Goal: Participate in discussion: Engage in conversation with other users on a specific topic

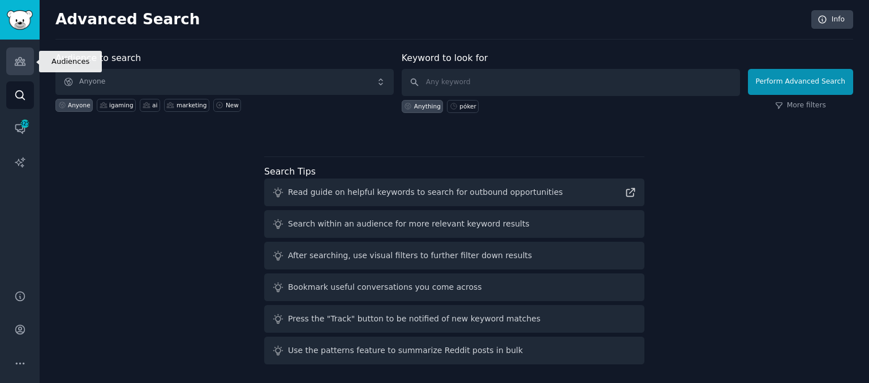
click at [16, 64] on icon "Sidebar" at bounding box center [20, 61] width 12 height 12
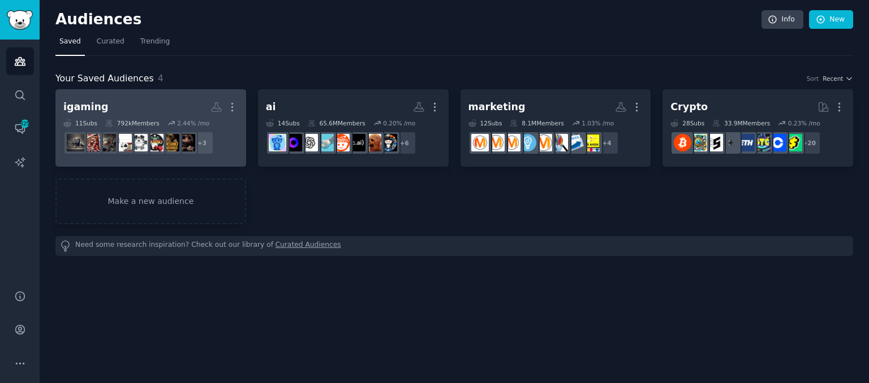
click at [139, 103] on h2 "igaming More" at bounding box center [150, 107] width 175 height 20
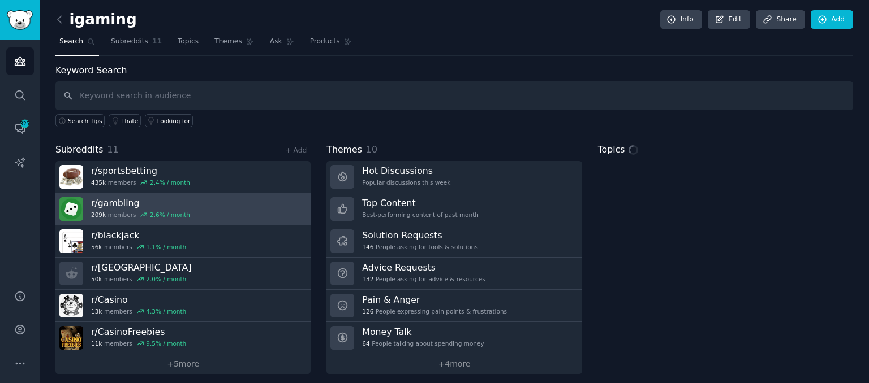
scroll to position [5, 0]
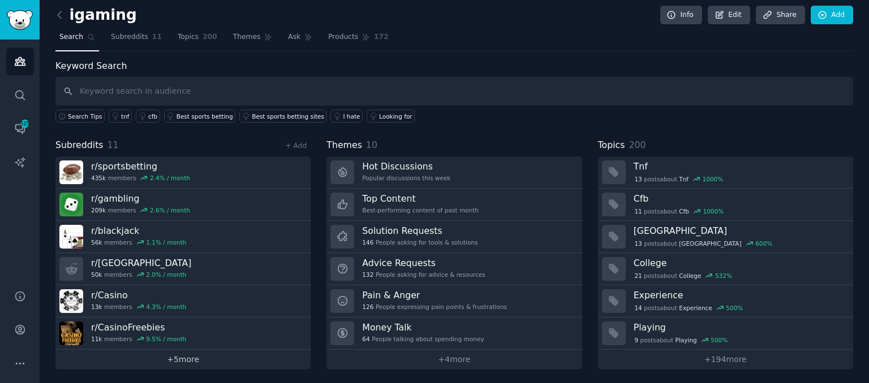
click at [179, 362] on link "+ 5 more" at bounding box center [182, 360] width 255 height 20
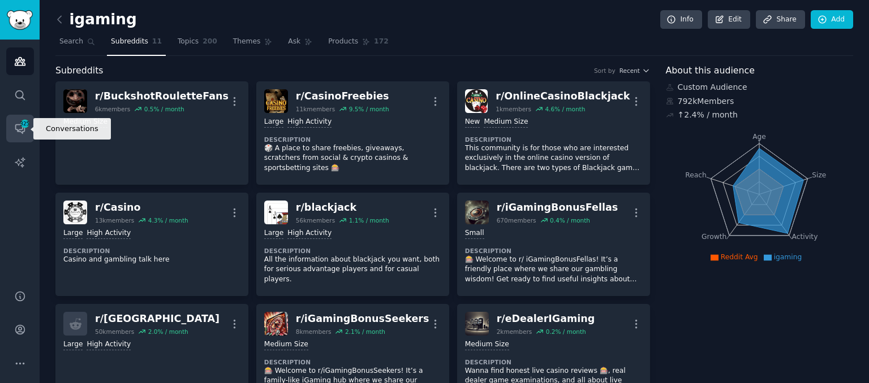
click at [20, 125] on span "325" at bounding box center [25, 124] width 10 height 8
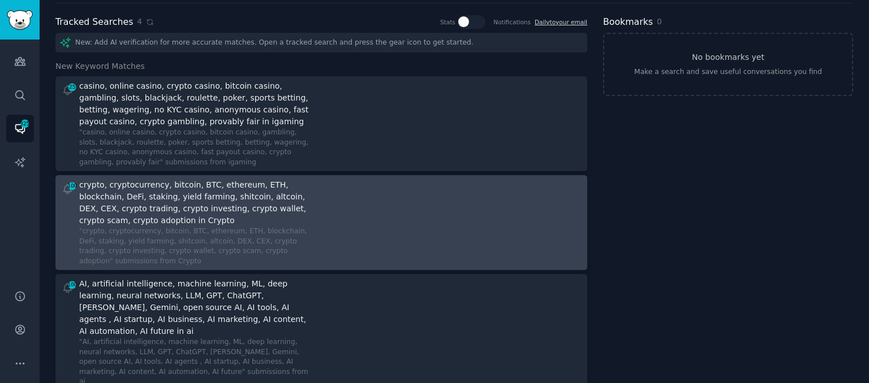
scroll to position [34, 0]
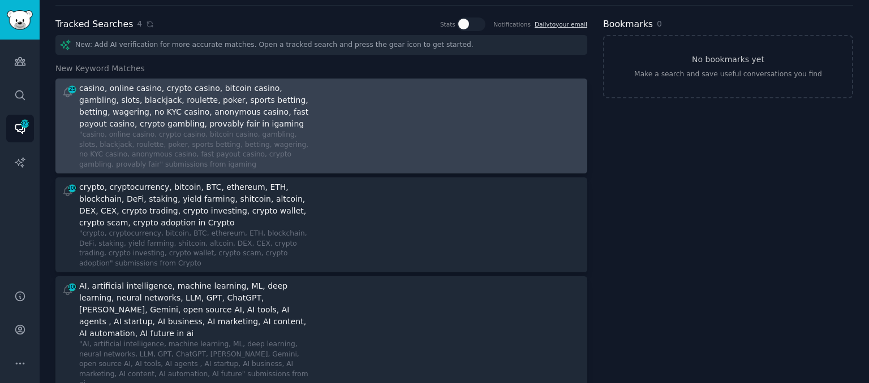
click at [354, 124] on div at bounding box center [455, 126] width 252 height 87
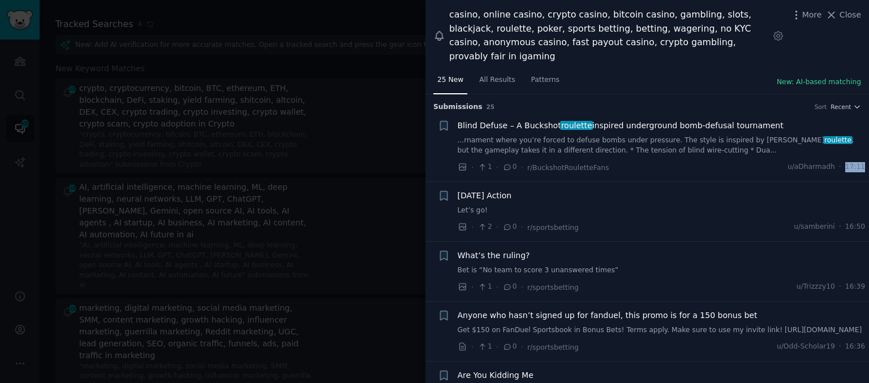
drag, startPoint x: 844, startPoint y: 152, endPoint x: 865, endPoint y: 153, distance: 20.9
click at [865, 153] on li "+ Blind Defuse – A Buckshot roulette inspired underground bomb-defusal tourname…" at bounding box center [646, 147] width 443 height 70
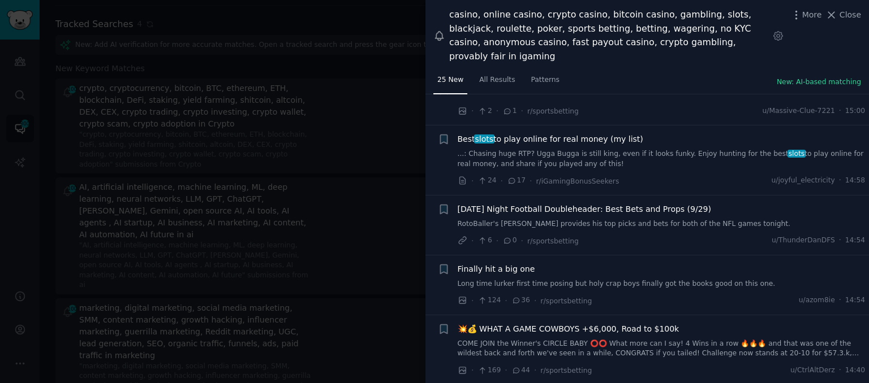
scroll to position [1145, 0]
click at [568, 150] on link "...: Chasing huge RTP? Ugga Bugga is still king, even if it looks funky. Enjoy …" at bounding box center [662, 160] width 408 height 20
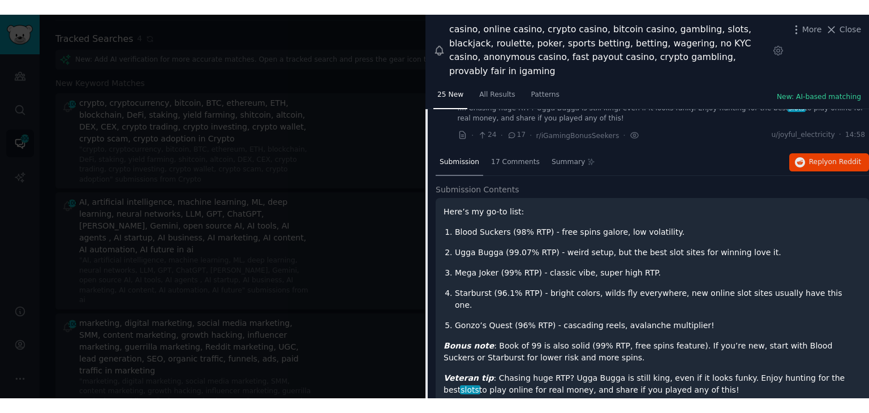
scroll to position [1197, 0]
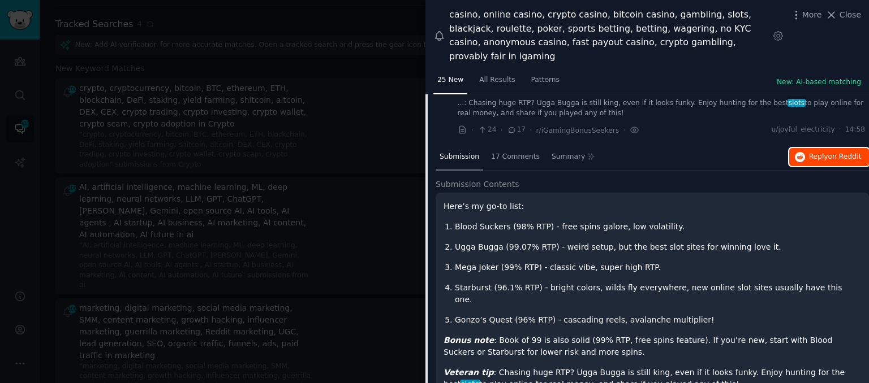
click at [811, 152] on span "Reply on Reddit" at bounding box center [835, 157] width 52 height 10
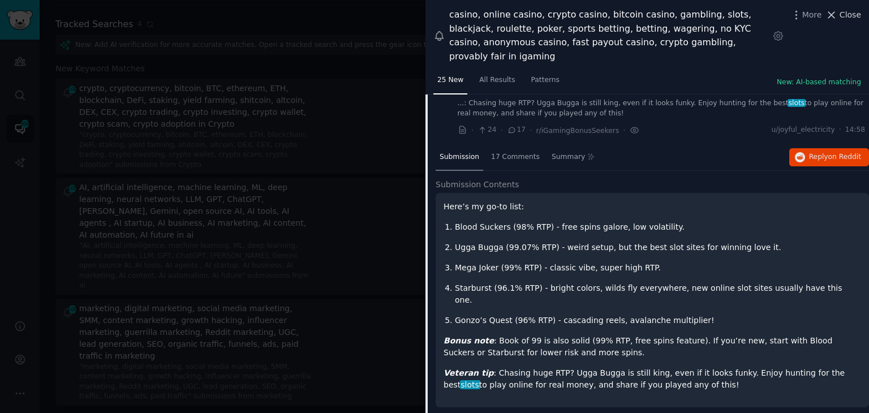
click at [852, 19] on span "Close" at bounding box center [849, 15] width 21 height 12
